Goal: Task Accomplishment & Management: Use online tool/utility

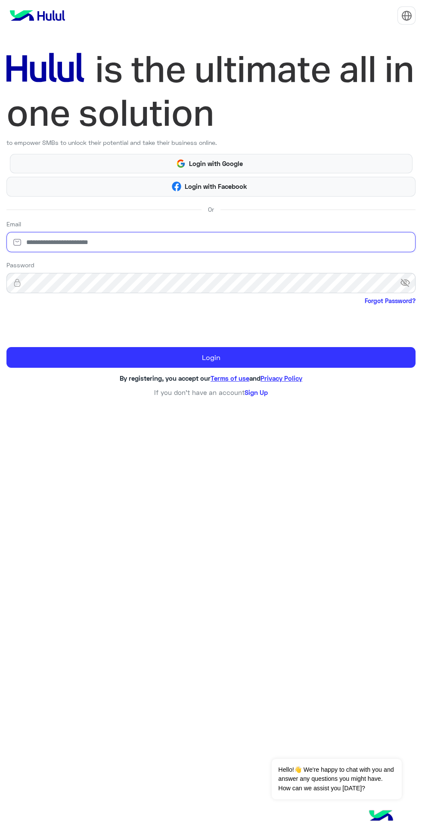
click at [213, 242] on input "email" at bounding box center [210, 242] width 409 height 20
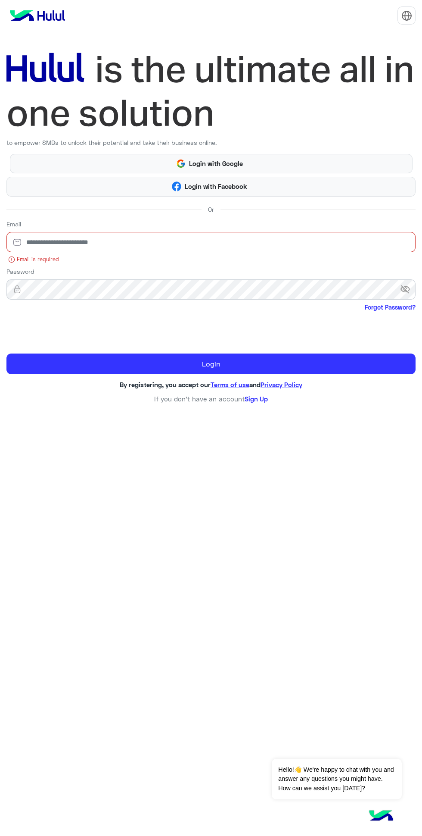
type input "**********"
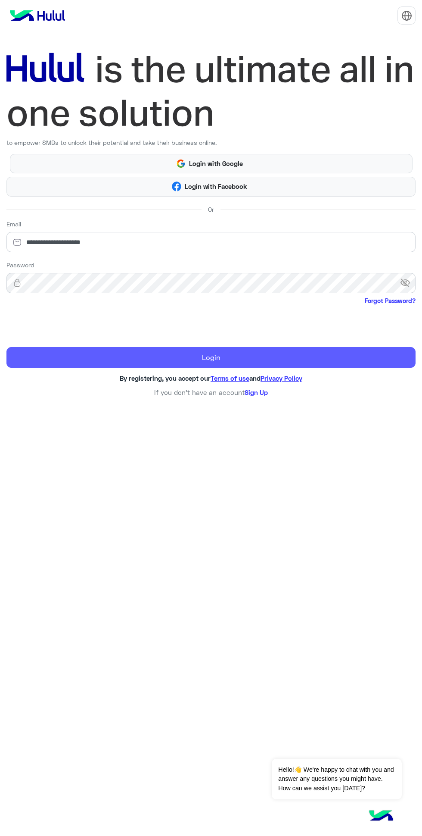
click at [276, 359] on button "Login" at bounding box center [210, 357] width 409 height 21
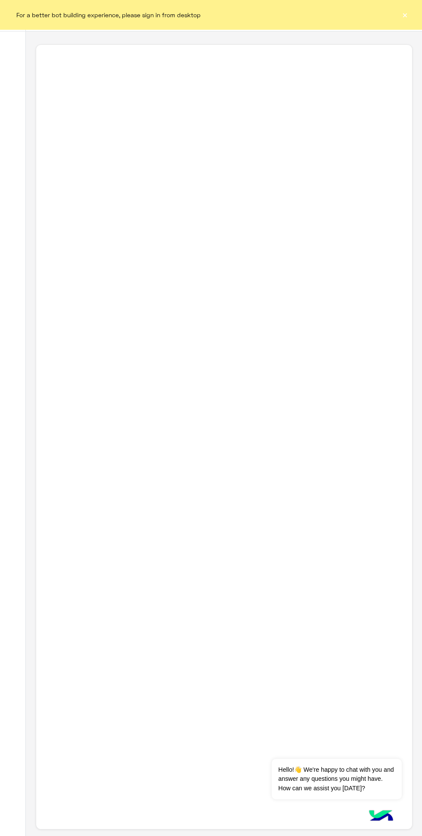
click at [405, 15] on button "×" at bounding box center [405, 14] width 9 height 9
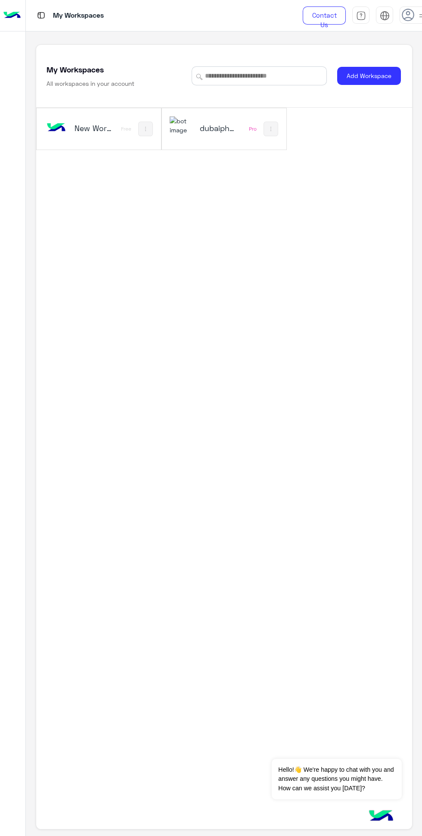
click at [215, 147] on div "dubaiphone Pro" at bounding box center [224, 128] width 125 height 41
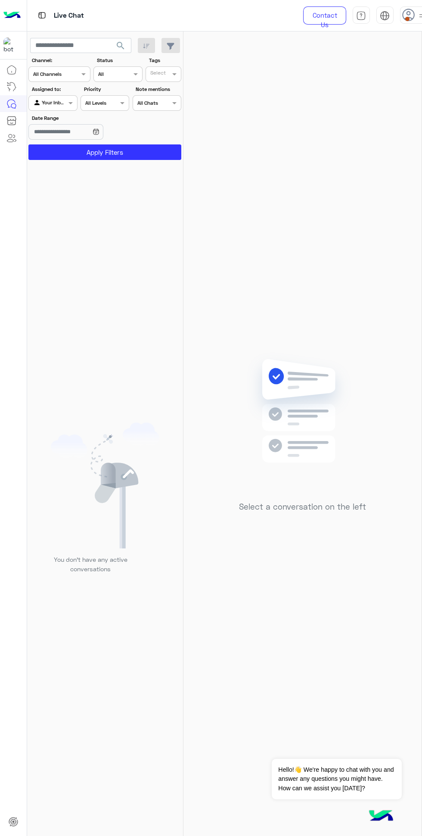
click at [407, 19] on span at bounding box center [407, 19] width 4 height 4
